Goal: Check status: Check status

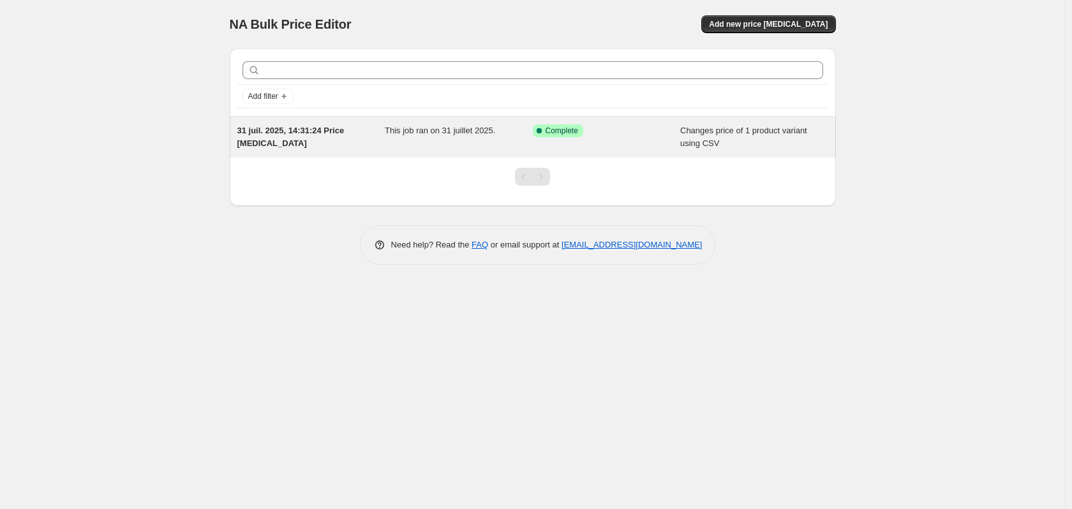
click at [518, 142] on div "This job ran on 31 juillet 2025." at bounding box center [459, 137] width 148 height 26
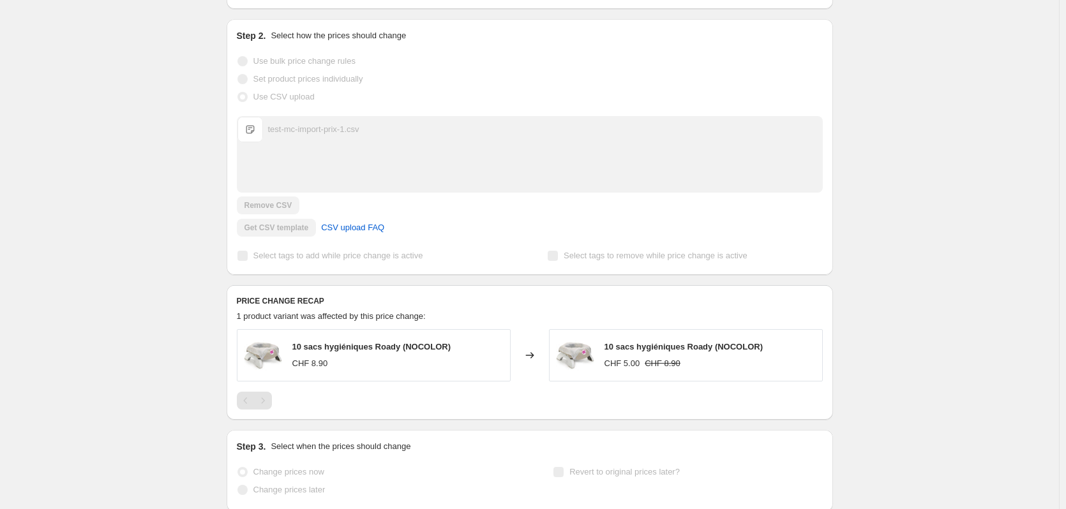
scroll to position [320, 0]
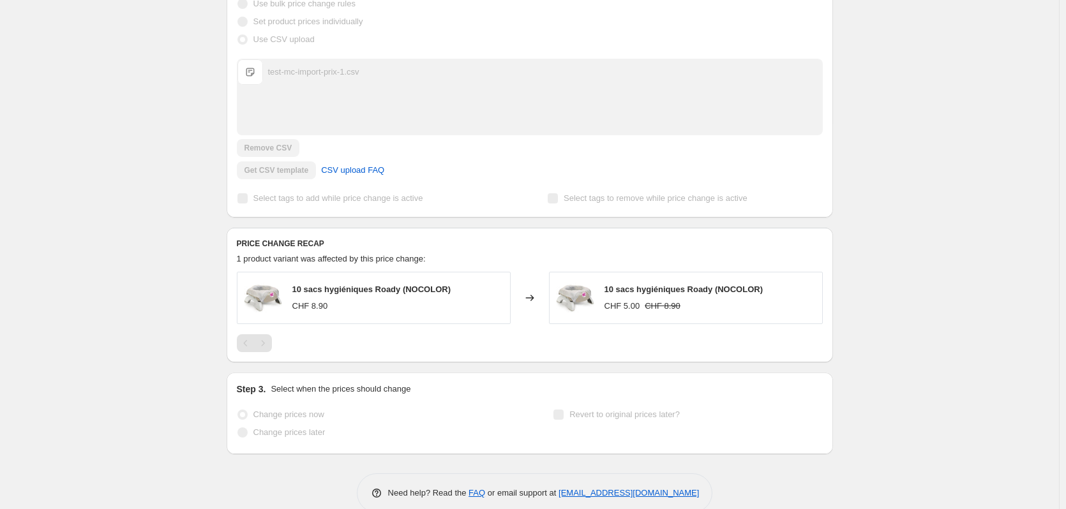
click at [702, 300] on div "CHF 5.00 CHF 8.90" at bounding box center [683, 306] width 159 height 13
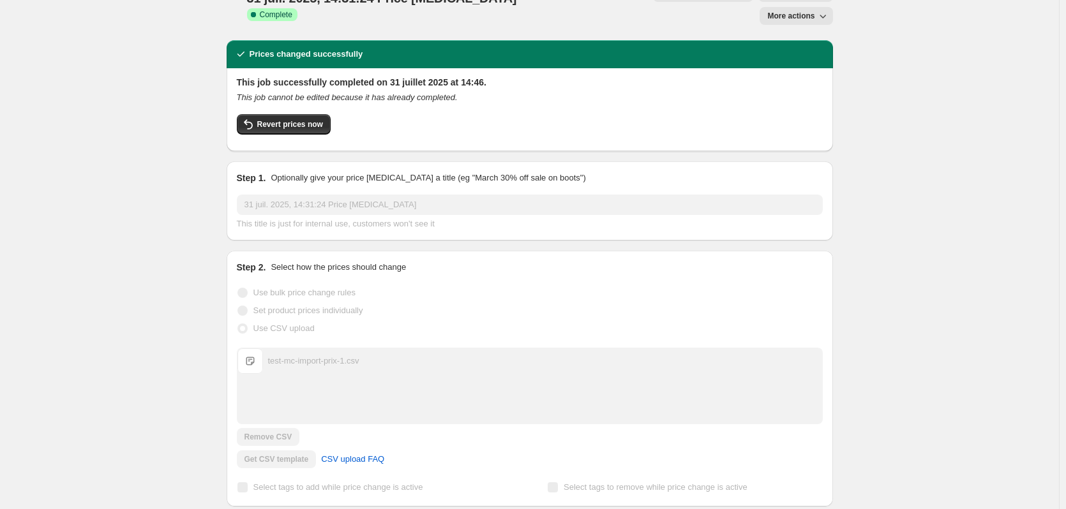
scroll to position [0, 0]
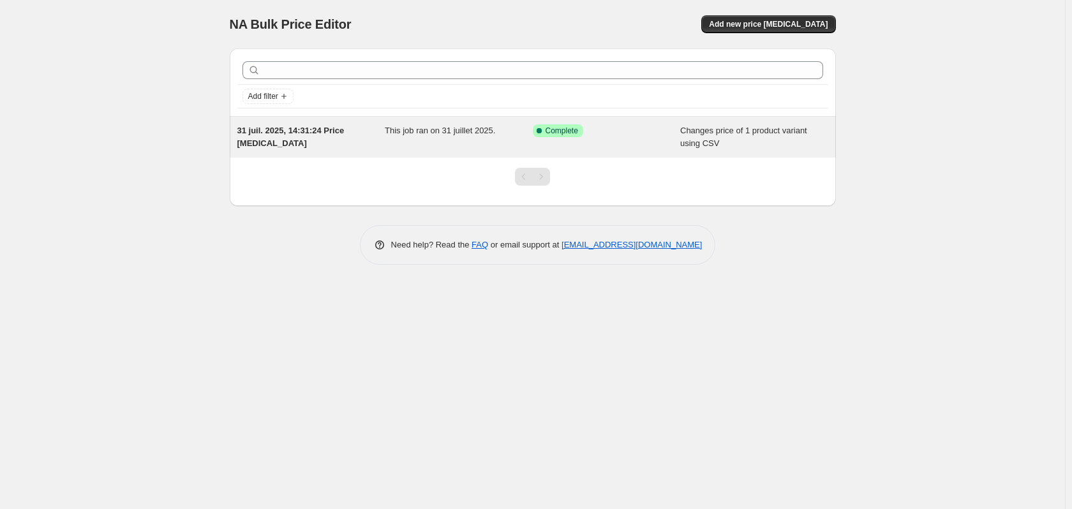
click at [354, 139] on div "31 juil. 2025, 14:31:24 Price [MEDICAL_DATA]" at bounding box center [311, 137] width 148 height 26
